Goal: Find specific page/section: Find specific page/section

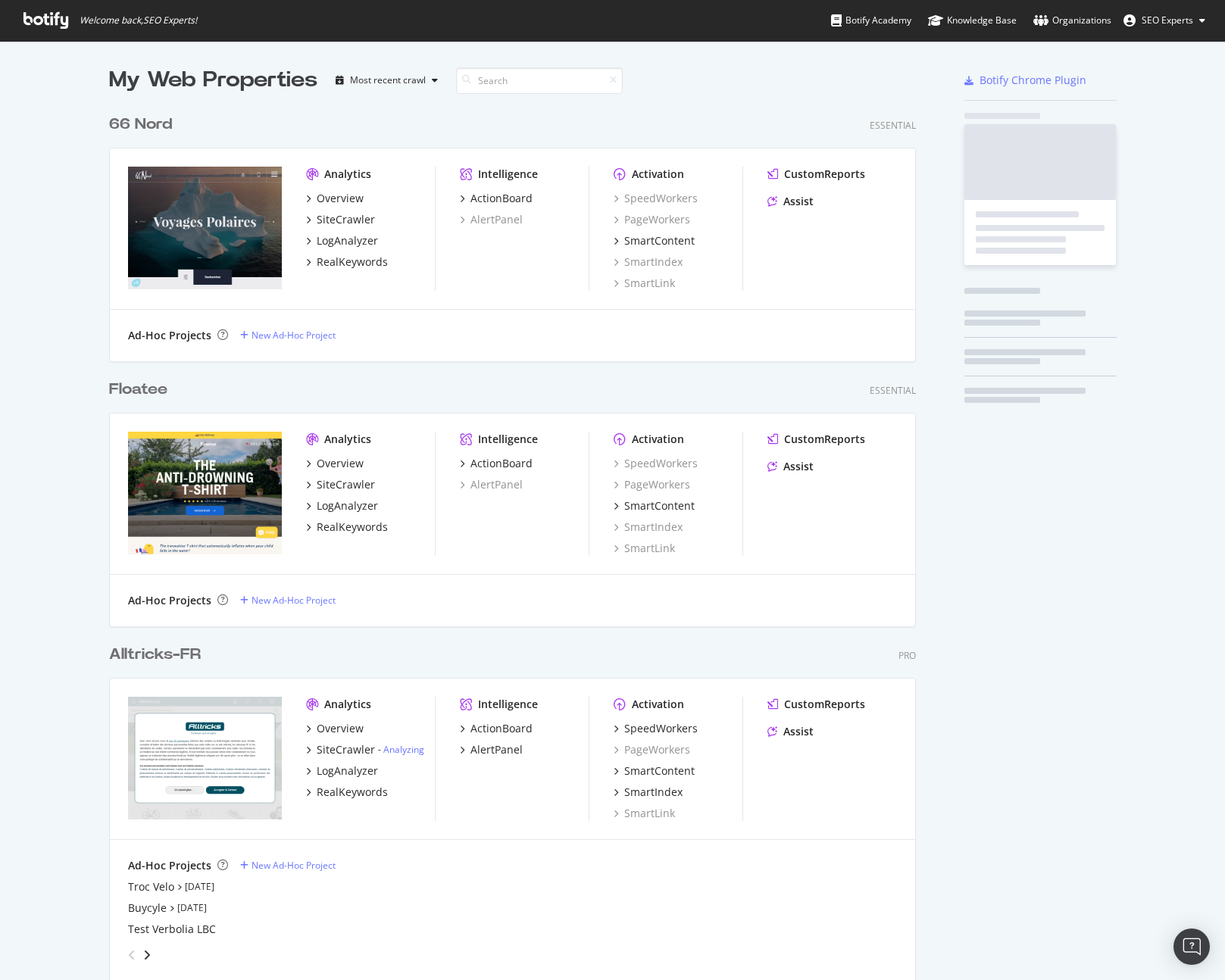
scroll to position [5882, 808]
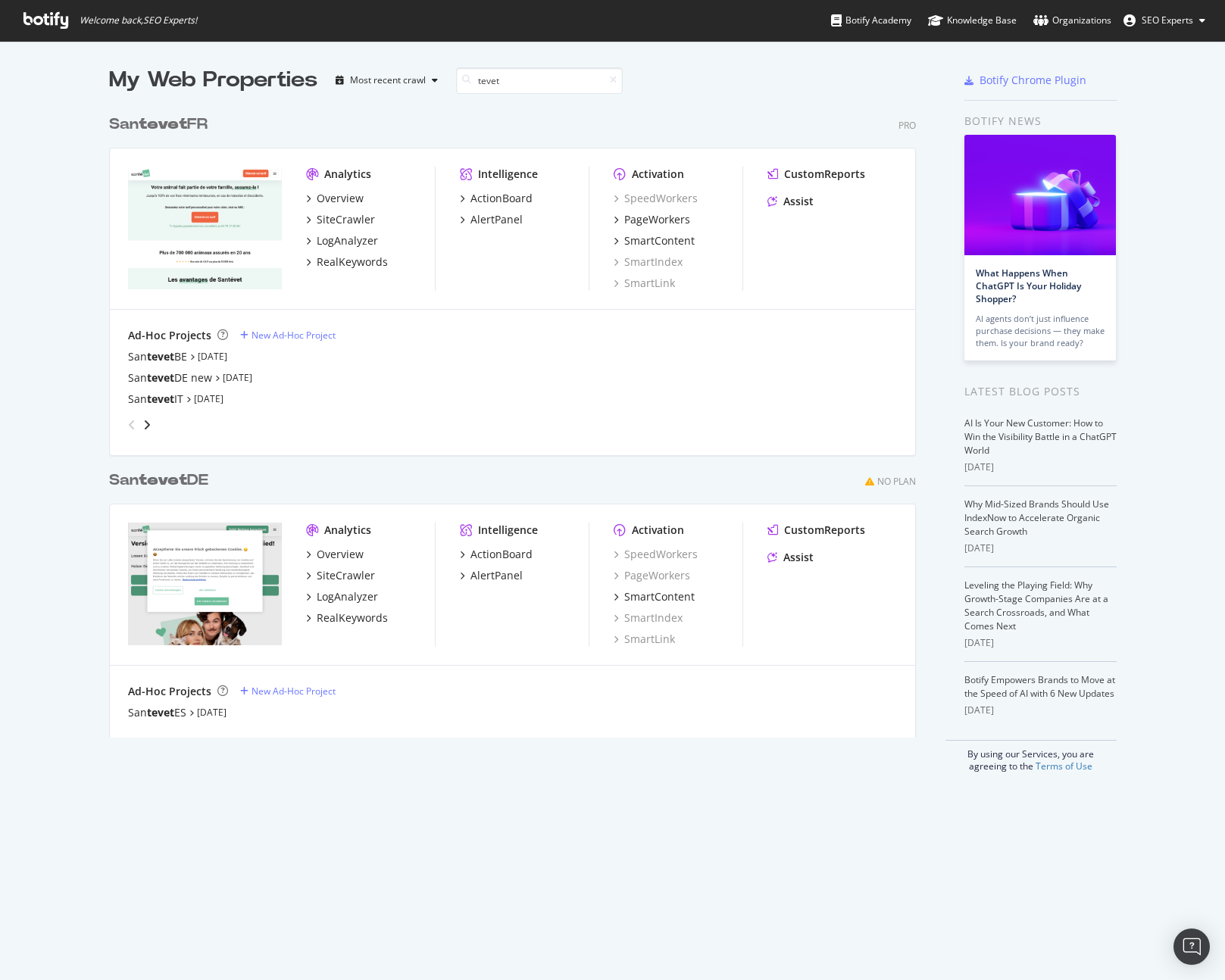
type input "tevet"
click at [223, 711] on link "[DATE]" at bounding box center [211, 712] width 30 height 13
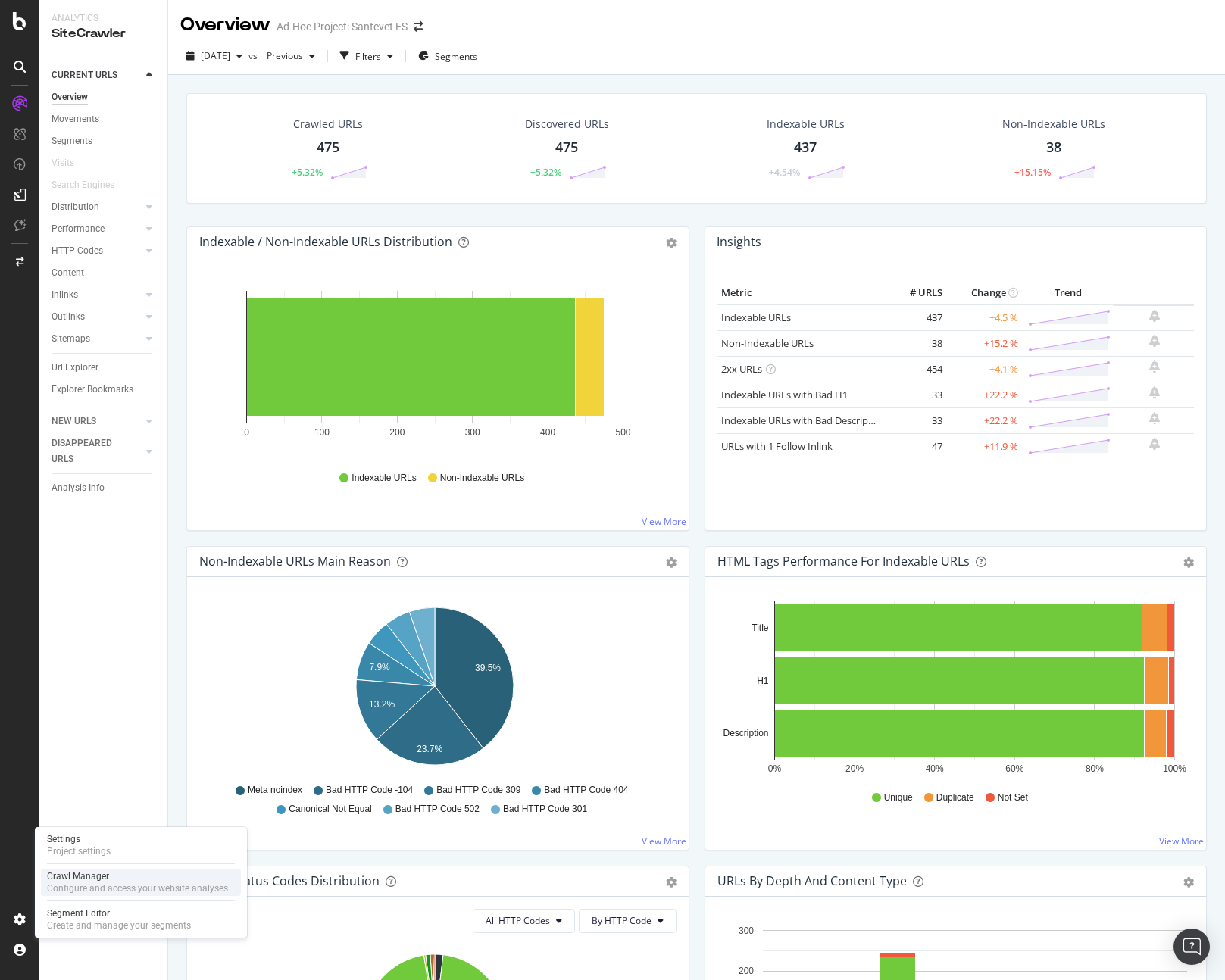
click at [141, 884] on div "Configure and access your website analyses" at bounding box center [137, 888] width 181 height 12
